Goal: Information Seeking & Learning: Learn about a topic

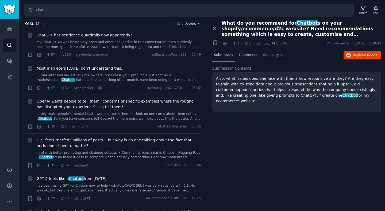
scroll to position [890, 0]
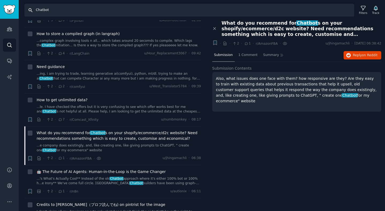
click at [47, 11] on input "Chatbot" at bounding box center [189, 10] width 330 height 13
click at [55, 11] on input "Chatbot" at bounding box center [189, 10] width 330 height 13
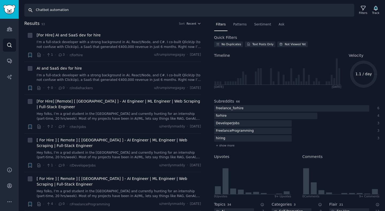
click at [68, 10] on input "Chatbot automation" at bounding box center [189, 10] width 330 height 13
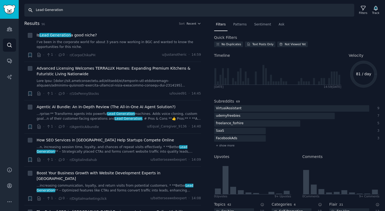
click at [75, 9] on input "Lead Generation" at bounding box center [189, 10] width 330 height 13
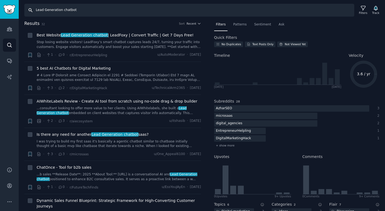
click at [62, 11] on input "Lead Generation chatbot" at bounding box center [189, 10] width 330 height 13
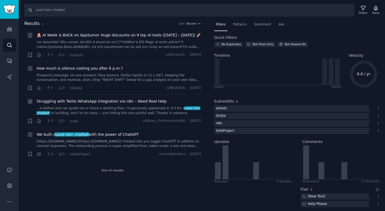
click at [110, 111] on link "...is before and can guide me or share a working flow, I’d genuinely appreciate…" at bounding box center [119, 110] width 165 height 9
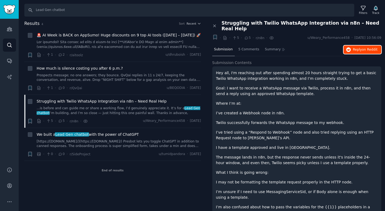
click at [362, 48] on span "on Reddit" at bounding box center [370, 50] width 16 height 4
click at [113, 13] on input "Lead Gen chatbot" at bounding box center [189, 10] width 330 height 13
click at [196, 23] on span "Recent" at bounding box center [192, 24] width 10 height 4
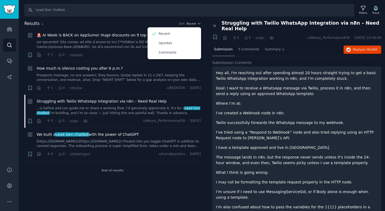
click at [138, 24] on h2 "Results 4 Sort Recent Recent Upvotes Comments" at bounding box center [112, 23] width 177 height 7
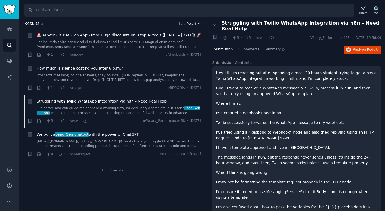
click at [200, 24] on icon "button" at bounding box center [199, 24] width 4 height 4
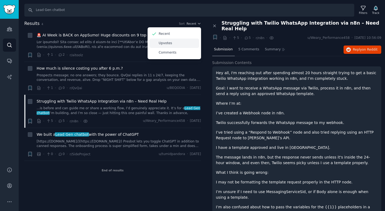
click at [169, 42] on p "Upvotes" at bounding box center [165, 43] width 13 height 5
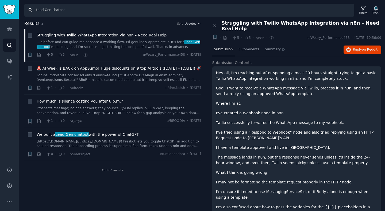
drag, startPoint x: 67, startPoint y: 10, endPoint x: 35, endPoint y: 10, distance: 31.6
click at [35, 10] on input "Lead Gen chatbot" at bounding box center [189, 10] width 330 height 13
click at [47, 10] on input "Lead Gen chatbot" at bounding box center [189, 10] width 330 height 13
drag, startPoint x: 52, startPoint y: 11, endPoint x: 16, endPoint y: 10, distance: 36.1
click at [16, 10] on div "Advanced Search Audiences Search Conversations AI Reports Help Account More Sea…" at bounding box center [192, 105] width 385 height 211
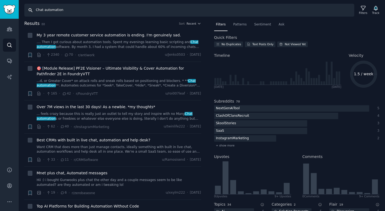
click at [63, 13] on input "Chat automation" at bounding box center [189, 10] width 330 height 13
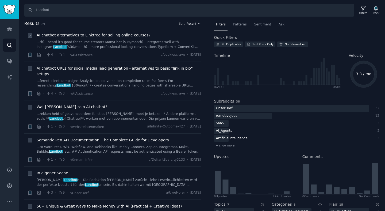
click at [99, 44] on link "...th) - heard it's good for course creators ManyChat ($15/month) - integrates …" at bounding box center [119, 44] width 165 height 9
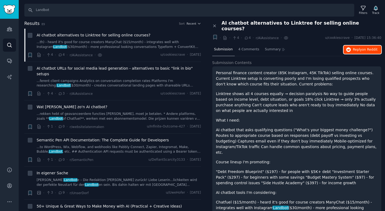
click at [373, 46] on button "Reply on Reddit" at bounding box center [363, 49] width 38 height 9
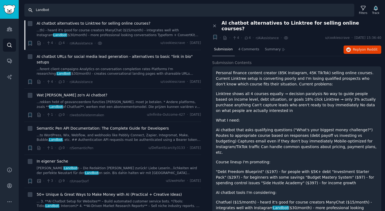
click at [74, 12] on input "Landbot" at bounding box center [189, 10] width 330 height 13
type input "S"
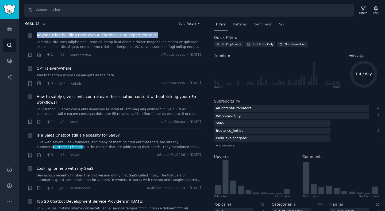
click at [112, 46] on link at bounding box center [119, 44] width 165 height 9
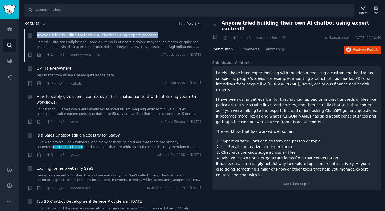
click at [94, 99] on span "How to safely give clients control over their chatbot content without risking y…" at bounding box center [119, 99] width 165 height 11
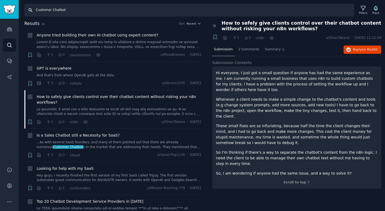
click at [71, 10] on input "Customer Chatbot" at bounding box center [189, 10] width 330 height 13
click at [107, 144] on link "...ke with several SaaS founders, and many of them pointed out that there are a…" at bounding box center [119, 144] width 165 height 9
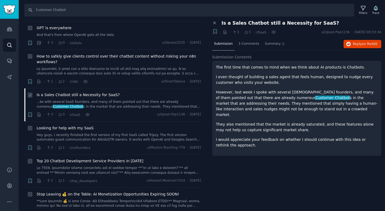
scroll to position [41, 0]
click at [95, 136] on link "Hey guys, i recently finished the first version of my first SaaS called Tripzy.…" at bounding box center [119, 136] width 165 height 9
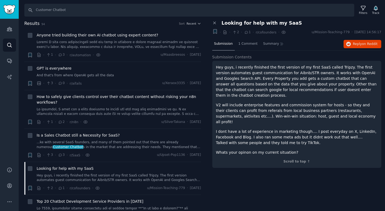
click at [198, 20] on h2 "Results 94 Sort Recent" at bounding box center [112, 23] width 177 height 7
click at [197, 24] on icon "button" at bounding box center [199, 24] width 4 height 4
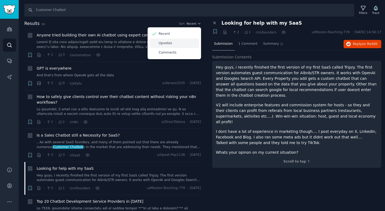
click at [160, 44] on p "Upvotes" at bounding box center [165, 43] width 13 height 5
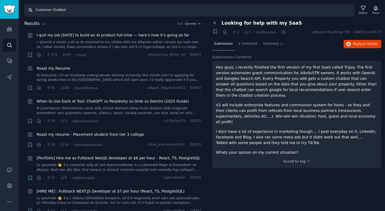
drag, startPoint x: 52, startPoint y: 9, endPoint x: 0, endPoint y: -4, distance: 53.3
click at [0, 0] on html "Advanced Search Audiences Search Conversations AI Reports Help Account More Sea…" at bounding box center [192, 105] width 385 height 211
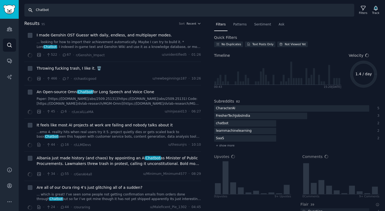
click at [197, 23] on icon "button" at bounding box center [199, 24] width 4 height 4
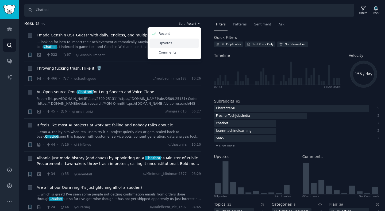
click at [177, 41] on div "Upvotes" at bounding box center [175, 43] width 50 height 9
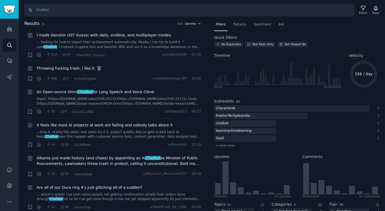
click at [187, 24] on span "Upvotes" at bounding box center [191, 24] width 12 height 4
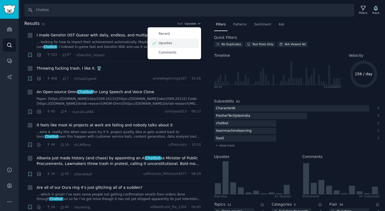
click at [169, 44] on p "Upvotes" at bounding box center [165, 43] width 13 height 5
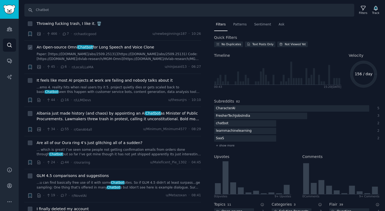
scroll to position [45, 0]
click at [124, 87] on link "...emo 4. reality hits when real users try it 5. project quietly dies or gets s…" at bounding box center [119, 89] width 165 height 9
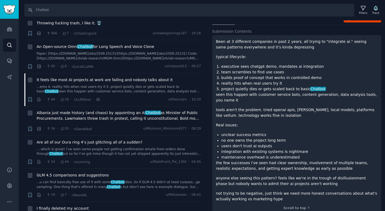
scroll to position [40, 0]
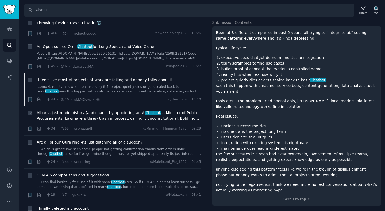
click at [117, 117] on span "Albania just made history (and chaos) by appointing an AI Chatbot as Minister o…" at bounding box center [119, 115] width 165 height 11
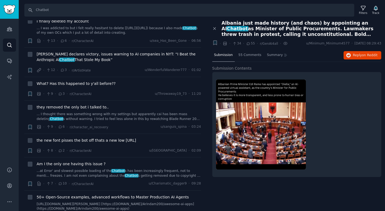
scroll to position [233, 0]
click at [59, 11] on input "Chatbot" at bounding box center [189, 10] width 330 height 13
paste input "conversational AI"
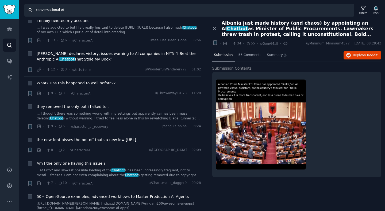
type input "conversational AI"
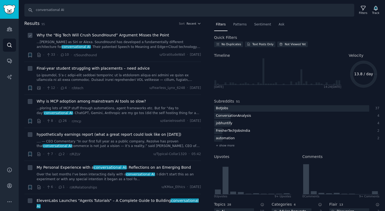
click at [119, 46] on link "...[PERSON_NAME] as Siri or Alexa. SoundHound has developed a fundamentally dif…" at bounding box center [119, 44] width 165 height 9
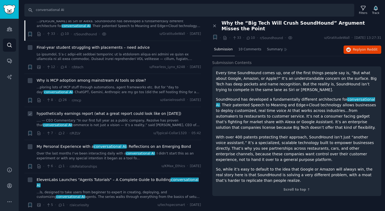
scroll to position [50, 0]
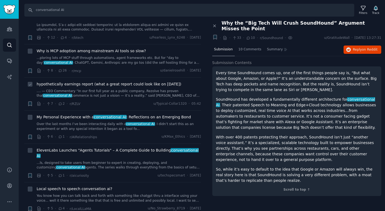
click at [112, 110] on li "+ hypothetically earnings report (what a great report could look like on [DATE]…" at bounding box center [112, 94] width 177 height 33
click at [106, 125] on link "Over the last months I’ve been interacting daily with a conversational AI . I d…" at bounding box center [119, 126] width 165 height 9
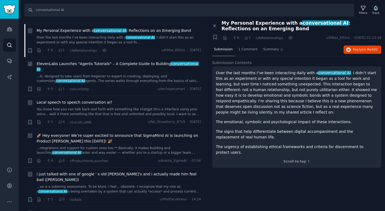
scroll to position [140, 0]
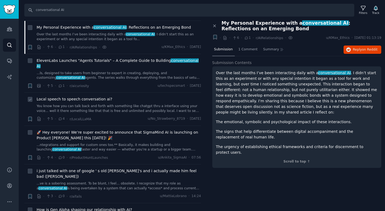
click at [119, 97] on div "Local speech to speech conversation ai? You know how you can talk back and fort…" at bounding box center [119, 104] width 165 height 17
click at [124, 104] on link "You know how you can talk back and forth with something like chatgpt thru a int…" at bounding box center [119, 108] width 165 height 9
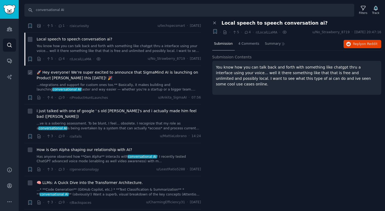
scroll to position [200, 0]
click at [104, 85] on link "...ntegrations and support for custom ones too.** Basically, it makes building …" at bounding box center [119, 86] width 165 height 9
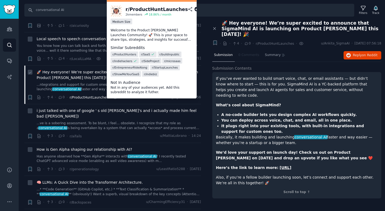
click at [96, 96] on span "r/ProductHuntLaunches" at bounding box center [89, 98] width 39 height 4
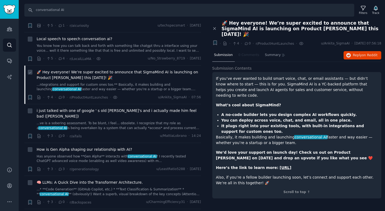
click at [77, 85] on link "...ntegrations and support for custom ones too.** Basically, it makes building …" at bounding box center [119, 86] width 165 height 9
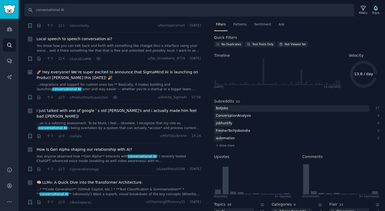
click at [82, 69] on span "🚀 Hey everyone! We’re super excited to announce that SigmaMind AI is launching …" at bounding box center [119, 74] width 165 height 11
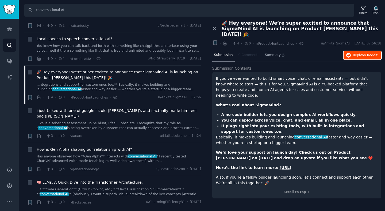
click at [356, 51] on button "Reply on Reddit" at bounding box center [363, 55] width 38 height 9
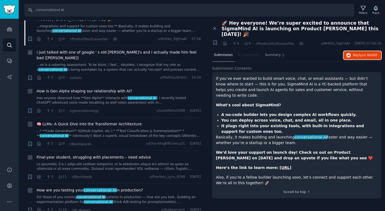
scroll to position [261, 0]
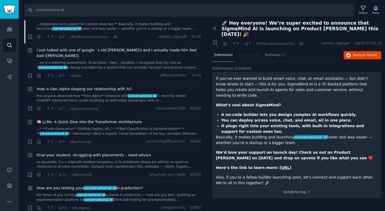
click at [117, 193] on link "For those of you running conversational AI systems in production — how are you …" at bounding box center [119, 197] width 165 height 9
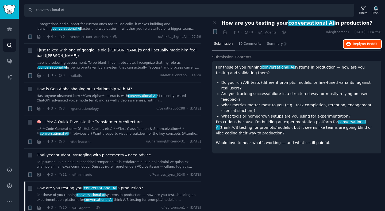
click at [349, 44] on icon "button" at bounding box center [348, 44] width 5 height 5
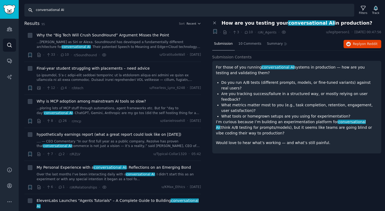
click at [59, 6] on input "conversational AI" at bounding box center [189, 10] width 330 height 13
paste input "no-code chatbot"
type input "no-code chatbot"
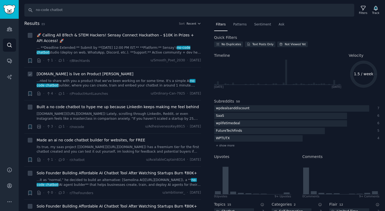
click at [117, 84] on link "...nted to share with you a product that we've been working on for some time. I…" at bounding box center [119, 83] width 165 height 9
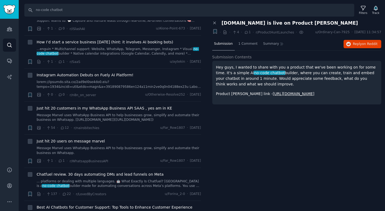
scroll to position [297, 0]
click at [104, 116] on link "Message Marvel uses WhatsApp Business API to help businesses grow, simplify and…" at bounding box center [119, 116] width 165 height 9
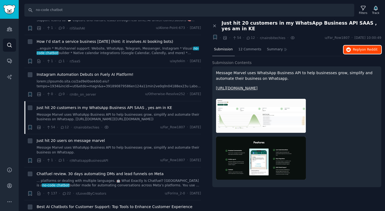
click at [354, 51] on span "Reply on Reddit" at bounding box center [365, 49] width 25 height 5
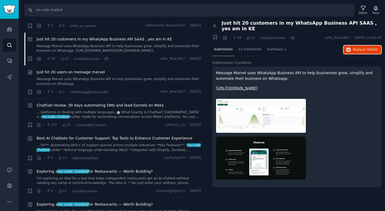
scroll to position [365, 0]
click at [126, 105] on span "Chatfuel review. 30 days automating DMs and lead funnels on Meta" at bounding box center [100, 105] width 127 height 6
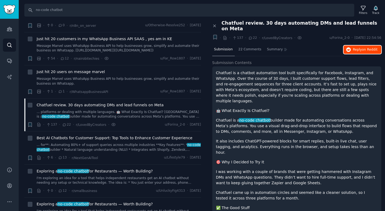
click at [359, 47] on span "Reply on Reddit" at bounding box center [365, 49] width 25 height 5
click at [115, 145] on link "... for**: Automating 80%+ of support queries across multiple industries **Key …" at bounding box center [119, 147] width 165 height 9
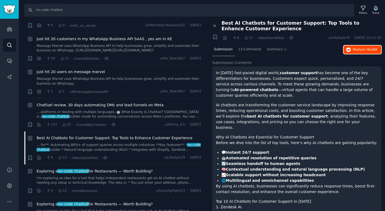
click at [357, 50] on span "Reply on Reddit" at bounding box center [365, 49] width 25 height 5
